Goal: Use online tool/utility: Use online tool/utility

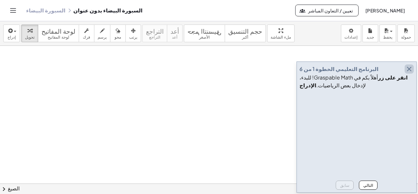
click at [409, 70] on icon "button" at bounding box center [410, 69] width 8 height 8
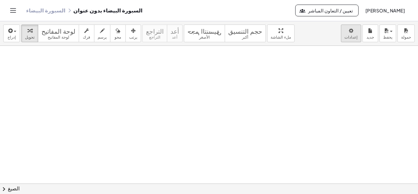
click at [351, 35] on body "أنشطة الرياضيات سهلة الفهم البدء بنك الأنشطة العمل المخصص الفصول الدراسية السبو…" at bounding box center [209, 97] width 418 height 194
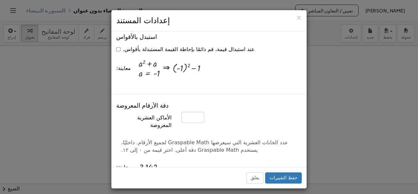
scroll to position [229, 0]
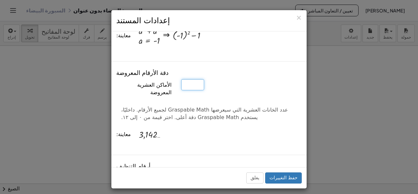
click at [196, 87] on input "*" at bounding box center [192, 84] width 23 height 11
type input "*"
click at [196, 83] on input "*" at bounding box center [192, 84] width 23 height 11
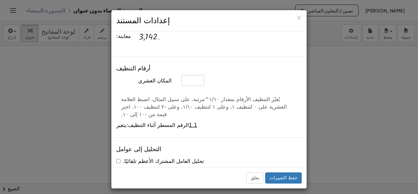
scroll to position [359, 0]
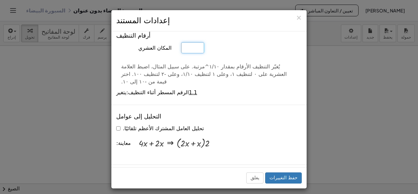
type input "*"
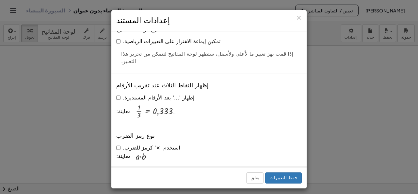
scroll to position [1503, 0]
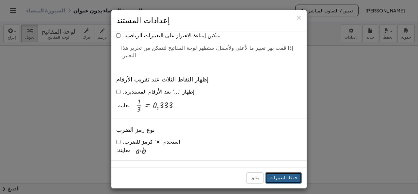
click at [286, 180] on font "حفظ التغييرات" at bounding box center [284, 177] width 28 height 5
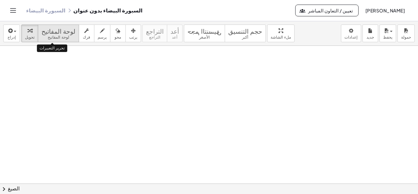
click at [59, 32] on font "لوحة المفاتيح" at bounding box center [59, 30] width 34 height 6
click at [49, 32] on font "لوحة المفاتيح" at bounding box center [59, 30] width 34 height 6
click at [51, 31] on font "لوحة المفاتيح" at bounding box center [59, 30] width 34 height 6
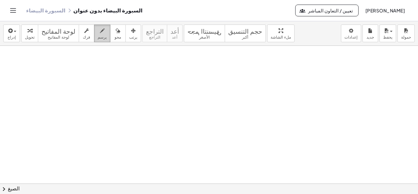
click at [100, 33] on icon "button" at bounding box center [102, 31] width 5 height 8
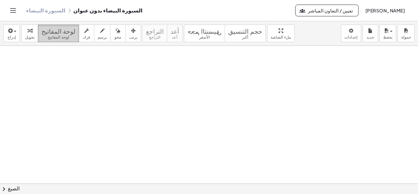
click at [62, 35] on font "لوحة المفاتيح" at bounding box center [59, 37] width 22 height 5
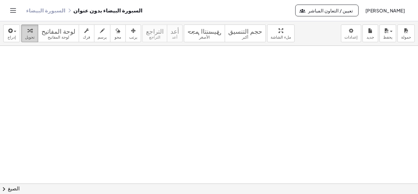
click at [33, 34] on button "تحويل" at bounding box center [29, 34] width 17 height 18
click at [15, 32] on div "button" at bounding box center [11, 30] width 9 height 8
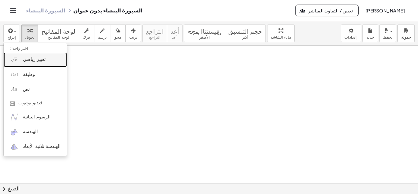
click at [38, 59] on font "تعبير رياضي" at bounding box center [34, 59] width 23 height 5
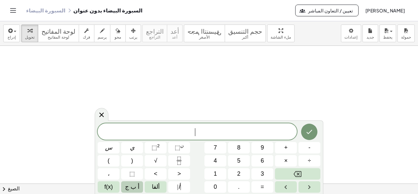
click at [130, 186] on font "أ ب ج" at bounding box center [132, 186] width 14 height 7
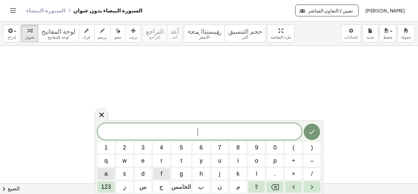
click at [106, 172] on span "a" at bounding box center [106, 173] width 3 height 9
click at [206, 130] on span "a ​" at bounding box center [200, 131] width 204 height 9
click at [109, 188] on font "123" at bounding box center [106, 186] width 10 height 7
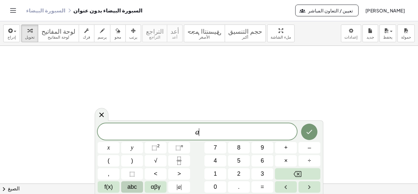
click at [109, 188] on span "f(x)" at bounding box center [109, 186] width 8 height 9
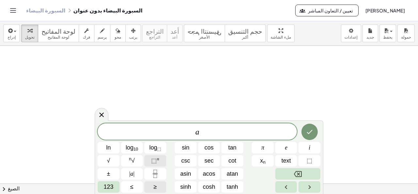
click at [156, 160] on span "⬚" at bounding box center [154, 160] width 6 height 7
click at [108, 189] on span "123" at bounding box center [109, 186] width 10 height 9
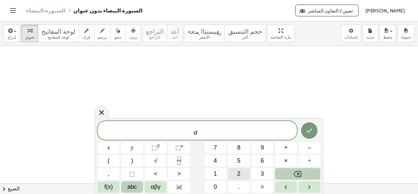
click at [236, 175] on button "2" at bounding box center [239, 173] width 22 height 11
click at [208, 135] on span "a 2 ​" at bounding box center [197, 131] width 199 height 12
click at [309, 152] on button "–" at bounding box center [310, 147] width 22 height 11
click at [264, 149] on span "9" at bounding box center [262, 147] width 3 height 9
click at [313, 129] on icon "Done" at bounding box center [310, 130] width 8 height 8
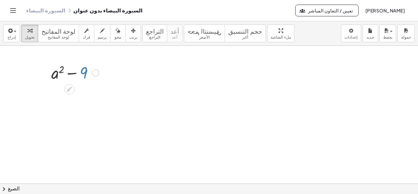
click at [91, 72] on div at bounding box center [75, 72] width 54 height 22
click at [100, 33] on icon "button" at bounding box center [102, 31] width 5 height 8
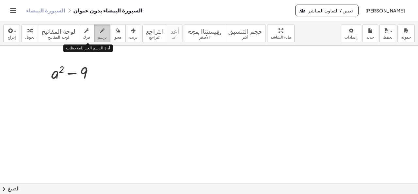
click at [100, 33] on icon "button" at bounding box center [102, 31] width 5 height 8
click at [98, 36] on font "يرسم" at bounding box center [102, 37] width 9 height 5
click at [98, 37] on font "يرسم" at bounding box center [102, 37] width 9 height 5
drag, startPoint x: 96, startPoint y: 66, endPoint x: 99, endPoint y: 66, distance: 3.3
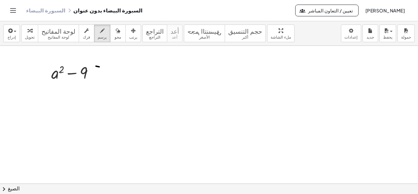
click at [99, 66] on div at bounding box center [209, 183] width 418 height 275
click at [98, 70] on div at bounding box center [209, 183] width 418 height 275
drag, startPoint x: 103, startPoint y: 64, endPoint x: 105, endPoint y: 77, distance: 14.0
click at [105, 77] on div at bounding box center [209, 183] width 418 height 275
click at [110, 73] on div at bounding box center [209, 183] width 418 height 275
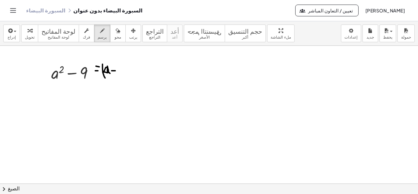
drag, startPoint x: 112, startPoint y: 70, endPoint x: 116, endPoint y: 70, distance: 4.6
click at [116, 70] on div at bounding box center [209, 183] width 418 height 275
drag, startPoint x: 117, startPoint y: 67, endPoint x: 123, endPoint y: 67, distance: 5.2
click at [123, 67] on div at bounding box center [209, 183] width 418 height 275
click at [122, 67] on div at bounding box center [209, 183] width 418 height 275
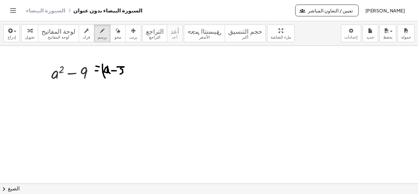
drag, startPoint x: 121, startPoint y: 68, endPoint x: 120, endPoint y: 74, distance: 5.9
click at [120, 74] on div at bounding box center [209, 183] width 418 height 275
drag, startPoint x: 125, startPoint y: 62, endPoint x: 126, endPoint y: 79, distance: 16.7
click at [126, 79] on div at bounding box center [209, 183] width 418 height 275
drag, startPoint x: 131, startPoint y: 73, endPoint x: 136, endPoint y: 81, distance: 9.2
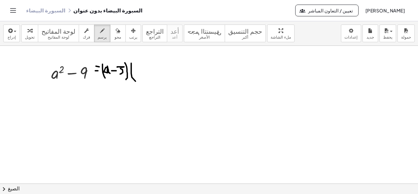
click at [136, 81] on div at bounding box center [209, 183] width 418 height 275
click at [135, 70] on div at bounding box center [209, 183] width 418 height 275
drag, startPoint x: 138, startPoint y: 69, endPoint x: 142, endPoint y: 74, distance: 6.3
click at [142, 74] on div at bounding box center [209, 183] width 418 height 275
drag, startPoint x: 141, startPoint y: 71, endPoint x: 147, endPoint y: 71, distance: 5.6
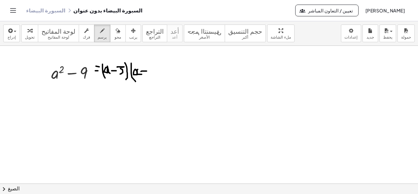
click at [147, 71] on div at bounding box center [209, 183] width 418 height 275
drag, startPoint x: 144, startPoint y: 67, endPoint x: 145, endPoint y: 75, distance: 8.0
click at [145, 75] on div at bounding box center [209, 183] width 418 height 275
drag, startPoint x: 149, startPoint y: 67, endPoint x: 152, endPoint y: 77, distance: 10.1
click at [152, 77] on div at bounding box center [209, 183] width 418 height 275
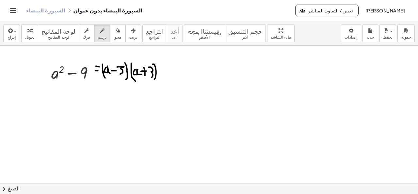
drag, startPoint x: 153, startPoint y: 64, endPoint x: 155, endPoint y: 79, distance: 15.4
click at [155, 79] on div at bounding box center [209, 183] width 418 height 275
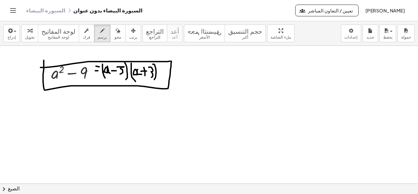
drag, startPoint x: 44, startPoint y: 60, endPoint x: 41, endPoint y: 67, distance: 7.9
click at [41, 67] on div at bounding box center [209, 183] width 418 height 275
drag, startPoint x: 225, startPoint y: 74, endPoint x: 253, endPoint y: 100, distance: 38.6
click at [264, 111] on div at bounding box center [209, 183] width 418 height 275
drag, startPoint x: 240, startPoint y: 76, endPoint x: 234, endPoint y: 77, distance: 5.7
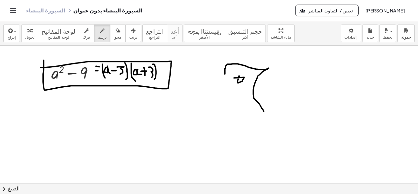
click at [234, 77] on div at bounding box center [209, 183] width 418 height 275
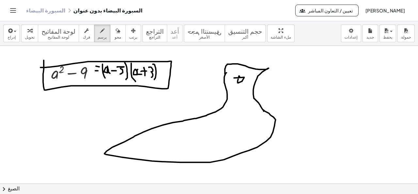
drag, startPoint x: 227, startPoint y: 72, endPoint x: 263, endPoint y: 109, distance: 52.2
click at [263, 109] on div at bounding box center [209, 183] width 418 height 275
drag, startPoint x: 270, startPoint y: 140, endPoint x: 277, endPoint y: 155, distance: 16.5
click at [277, 155] on div at bounding box center [209, 183] width 418 height 275
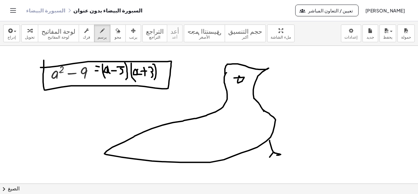
drag, startPoint x: 274, startPoint y: 152, endPoint x: 270, endPoint y: 157, distance: 6.2
click at [270, 157] on div at bounding box center [209, 183] width 418 height 275
drag, startPoint x: 273, startPoint y: 150, endPoint x: 277, endPoint y: 158, distance: 8.5
click at [277, 158] on div at bounding box center [209, 183] width 418 height 275
drag, startPoint x: 237, startPoint y: 153, endPoint x: 246, endPoint y: 164, distance: 14.6
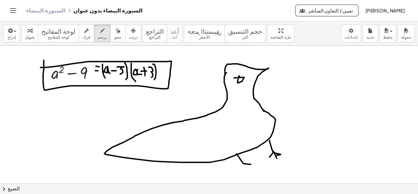
click at [249, 164] on div at bounding box center [209, 183] width 418 height 275
drag, startPoint x: 243, startPoint y: 163, endPoint x: 243, endPoint y: 168, distance: 5.2
click at [243, 169] on div at bounding box center [209, 183] width 418 height 275
click at [244, 164] on div at bounding box center [209, 183] width 418 height 275
drag, startPoint x: 244, startPoint y: 164, endPoint x: 248, endPoint y: 168, distance: 6.2
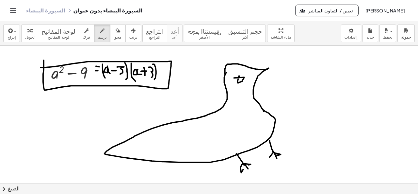
click at [248, 168] on div at bounding box center [209, 183] width 418 height 275
drag, startPoint x: 226, startPoint y: 104, endPoint x: 231, endPoint y: 126, distance: 22.8
click at [231, 126] on div at bounding box center [209, 183] width 418 height 275
drag, startPoint x: 222, startPoint y: 111, endPoint x: 210, endPoint y: 118, distance: 14.3
click at [220, 147] on div at bounding box center [209, 183] width 418 height 275
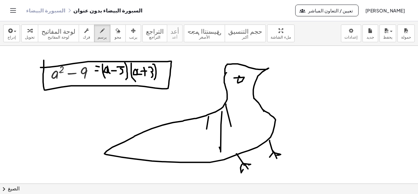
drag, startPoint x: 207, startPoint y: 128, endPoint x: 201, endPoint y: 126, distance: 6.7
click at [205, 139] on div at bounding box center [209, 183] width 418 height 275
drag, startPoint x: 197, startPoint y: 117, endPoint x: 189, endPoint y: 134, distance: 19.3
click at [191, 136] on div at bounding box center [209, 183] width 418 height 275
drag, startPoint x: 184, startPoint y: 125, endPoint x: 169, endPoint y: 140, distance: 20.8
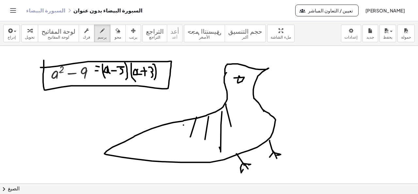
click at [170, 142] on div at bounding box center [209, 183] width 418 height 275
drag, startPoint x: 166, startPoint y: 132, endPoint x: 163, endPoint y: 137, distance: 5.6
click at [163, 137] on div at bounding box center [209, 183] width 418 height 275
drag, startPoint x: 158, startPoint y: 143, endPoint x: 143, endPoint y: 142, distance: 14.8
click at [152, 146] on div at bounding box center [209, 183] width 418 height 275
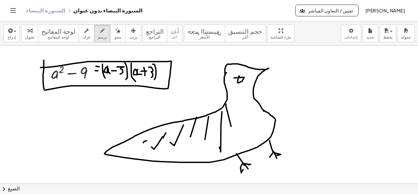
drag, startPoint x: 143, startPoint y: 142, endPoint x: 138, endPoint y: 143, distance: 6.0
click at [140, 143] on div at bounding box center [209, 183] width 418 height 275
drag, startPoint x: 138, startPoint y: 143, endPoint x: 258, endPoint y: 106, distance: 125.8
click at [231, 123] on div at bounding box center [209, 183] width 418 height 275
